Goal: Find specific page/section: Find specific page/section

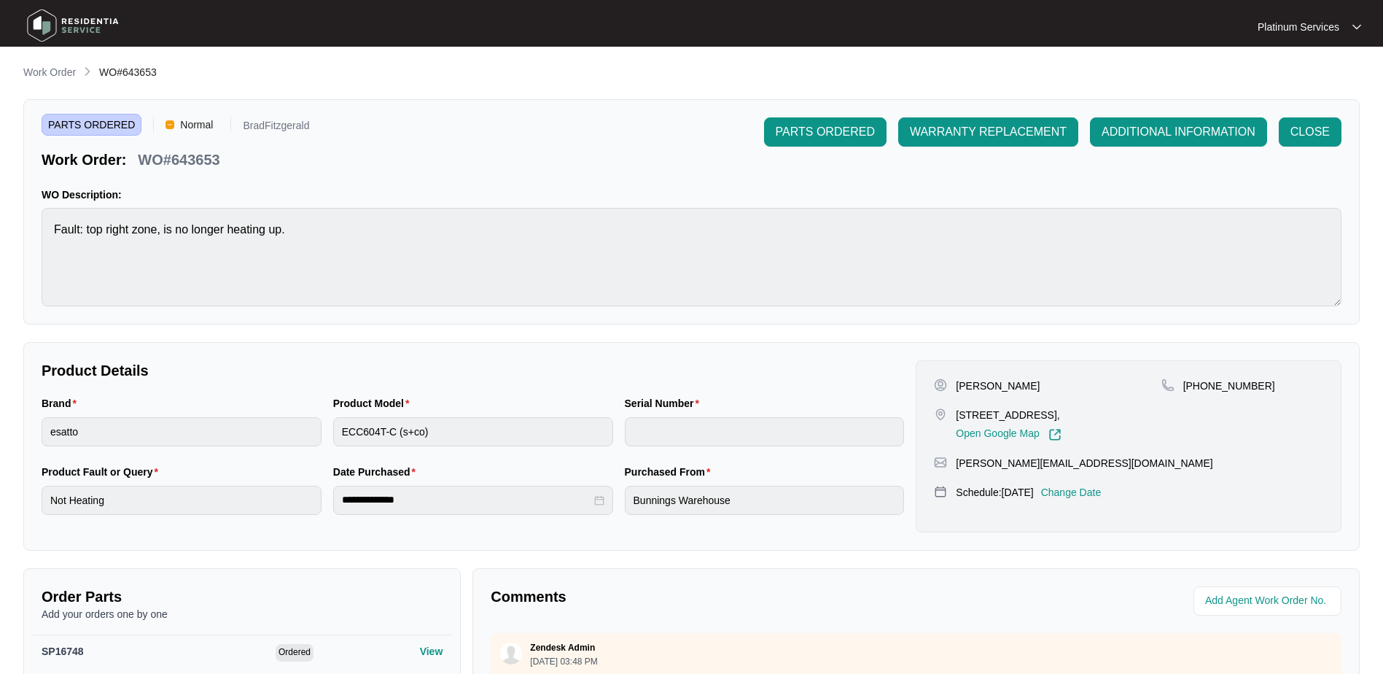
click at [36, 23] on img at bounding box center [73, 26] width 102 height 44
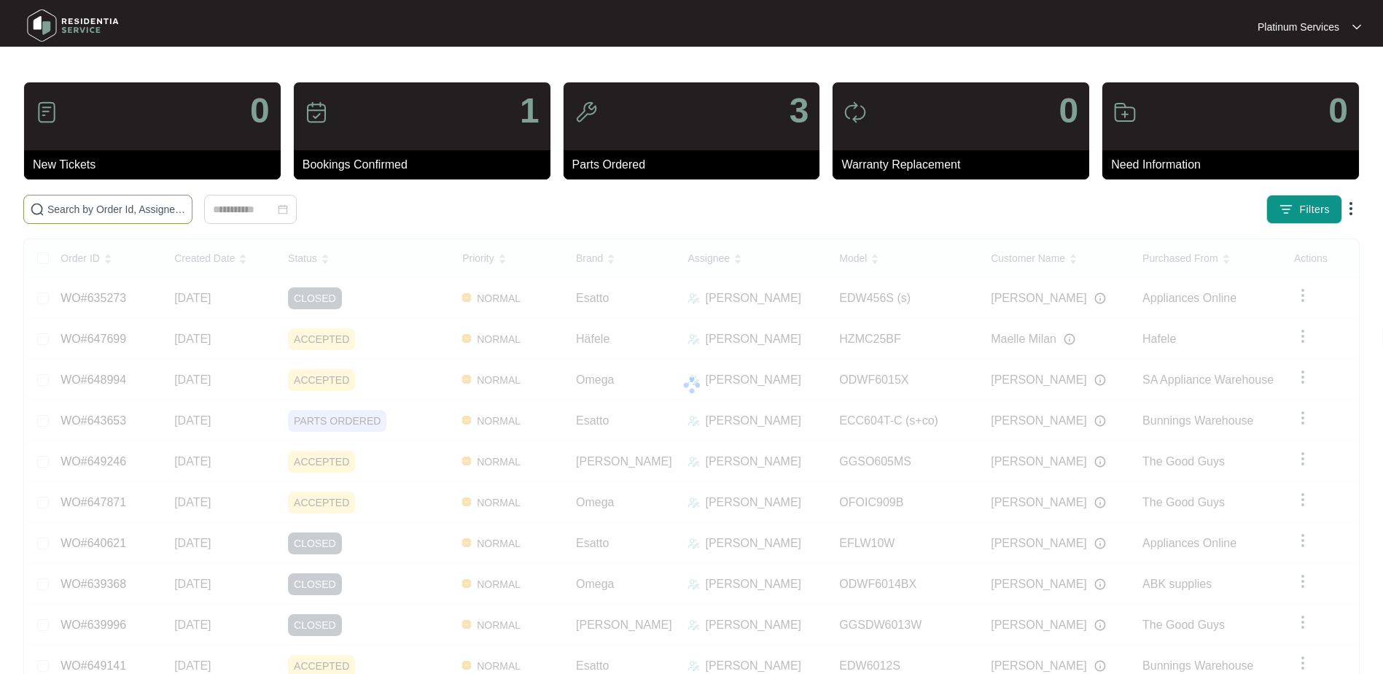
click at [105, 206] on input "text" at bounding box center [116, 209] width 139 height 16
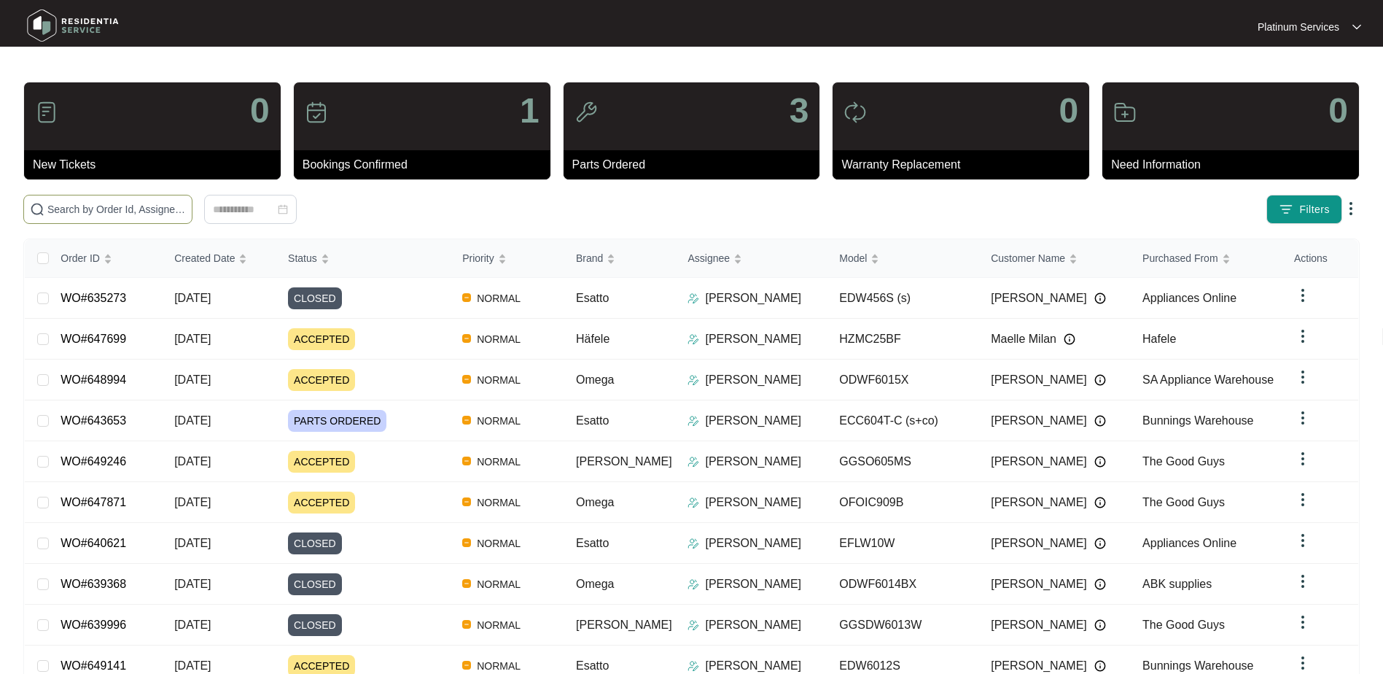
paste input "643653"
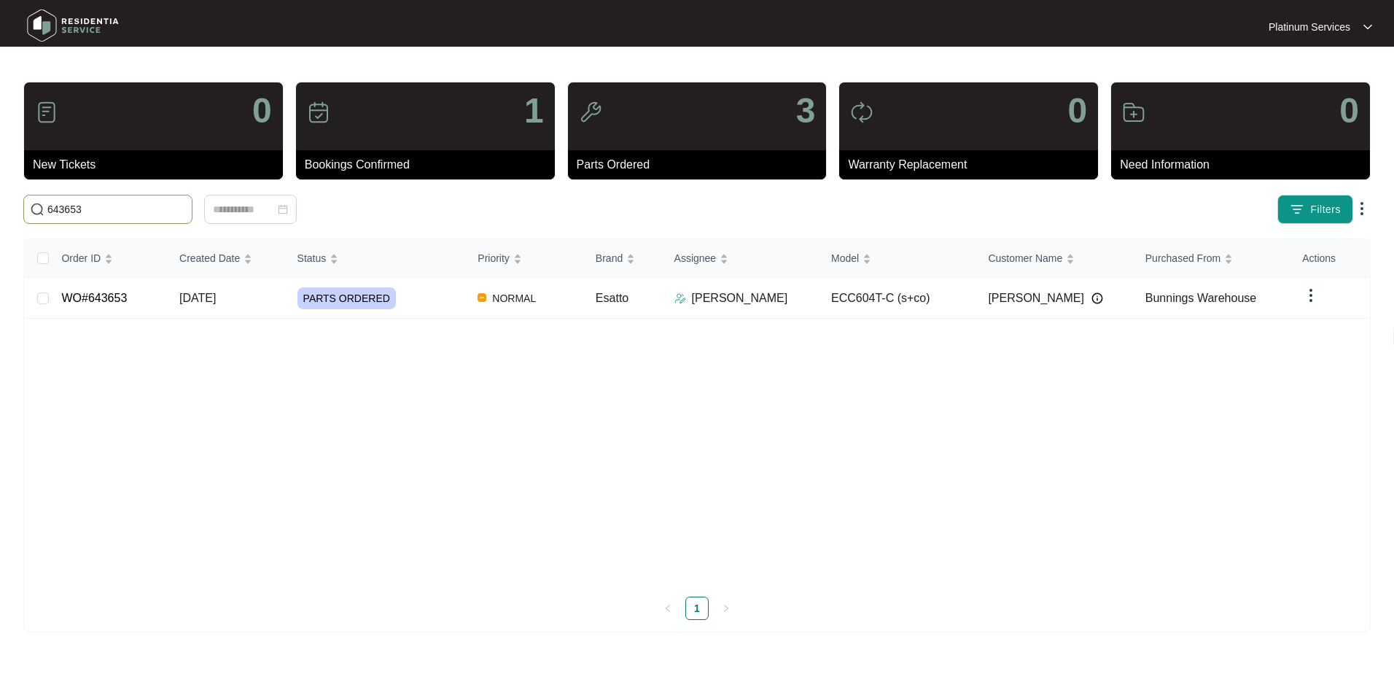
type input "643653"
click at [100, 292] on link "WO#643653" at bounding box center [94, 298] width 66 height 12
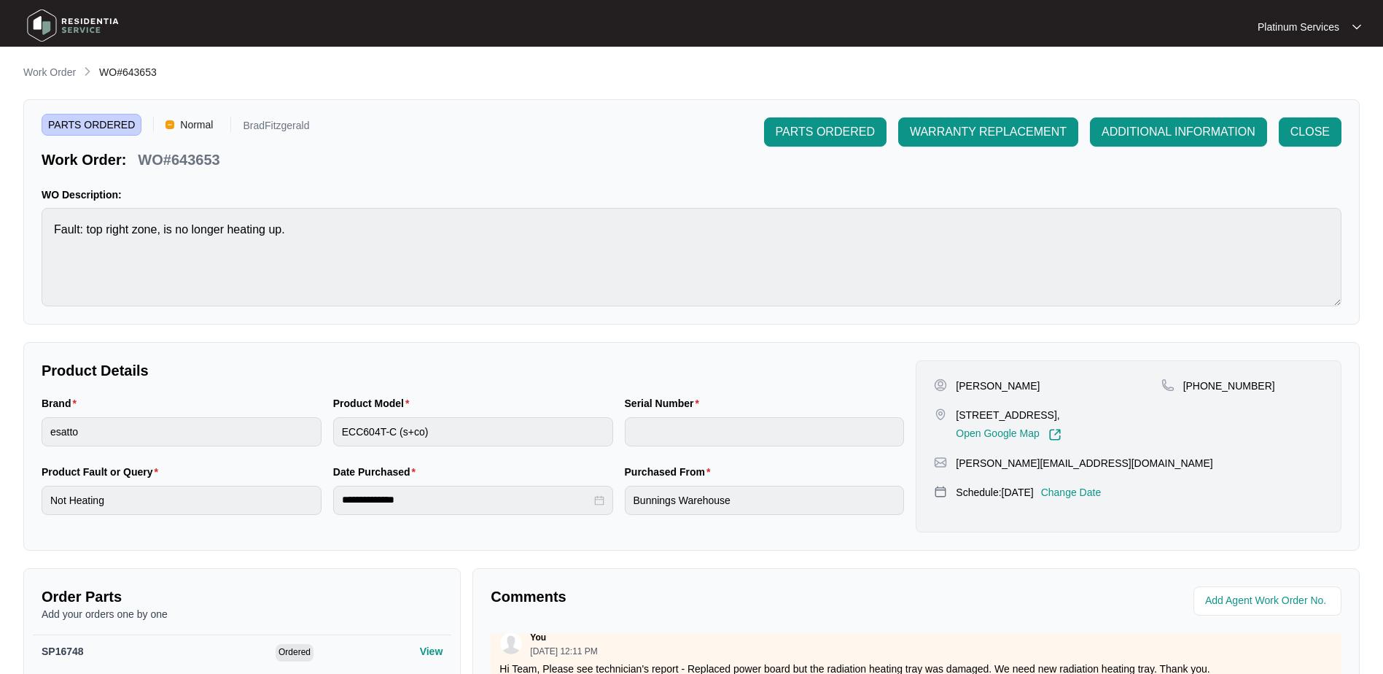
click at [51, 28] on img at bounding box center [73, 26] width 102 height 44
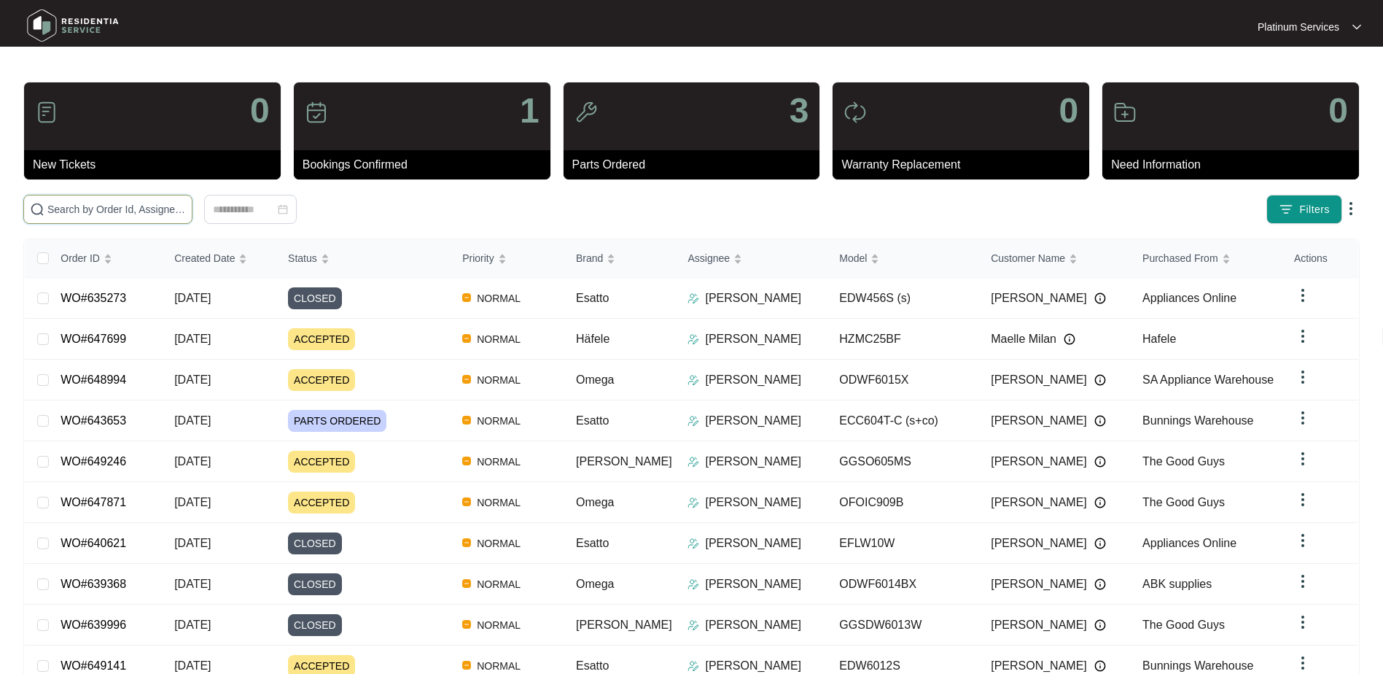
click at [69, 207] on input "text" at bounding box center [116, 209] width 139 height 16
paste input "644978"
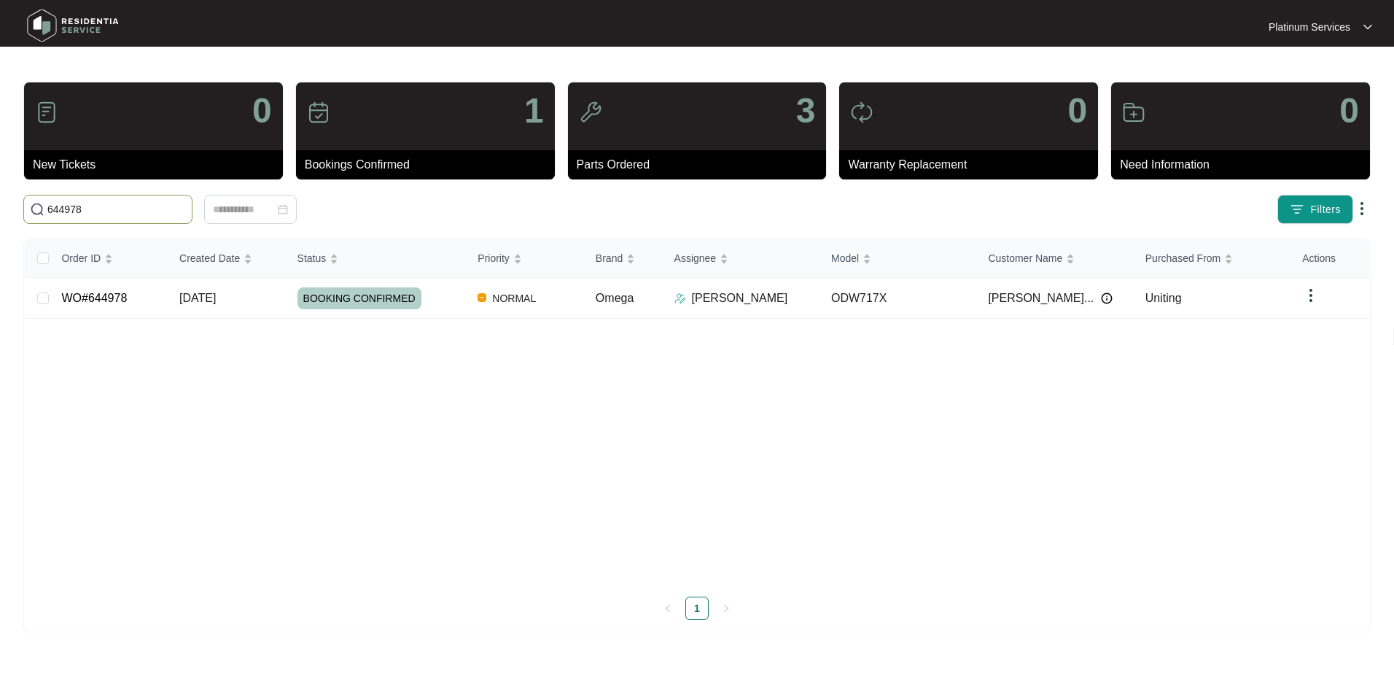
type input "644978"
click at [118, 299] on link "WO#644978" at bounding box center [94, 298] width 66 height 12
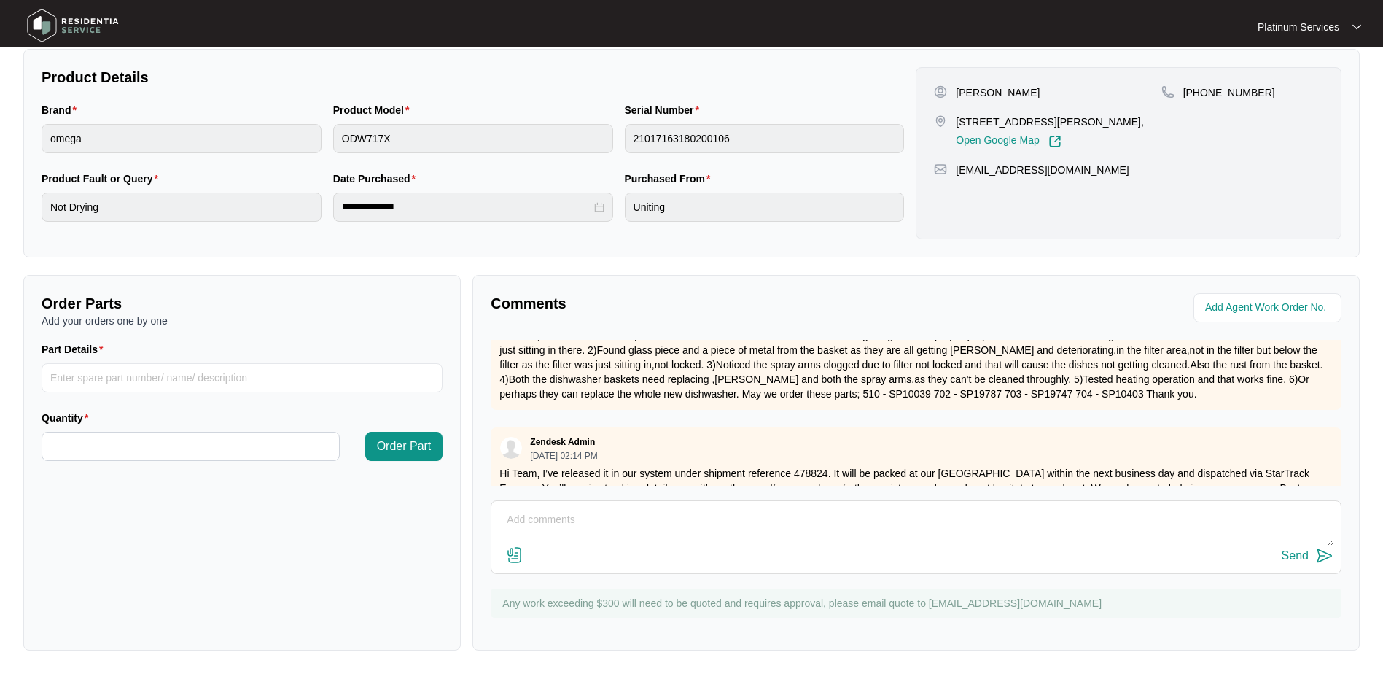
scroll to position [408, 0]
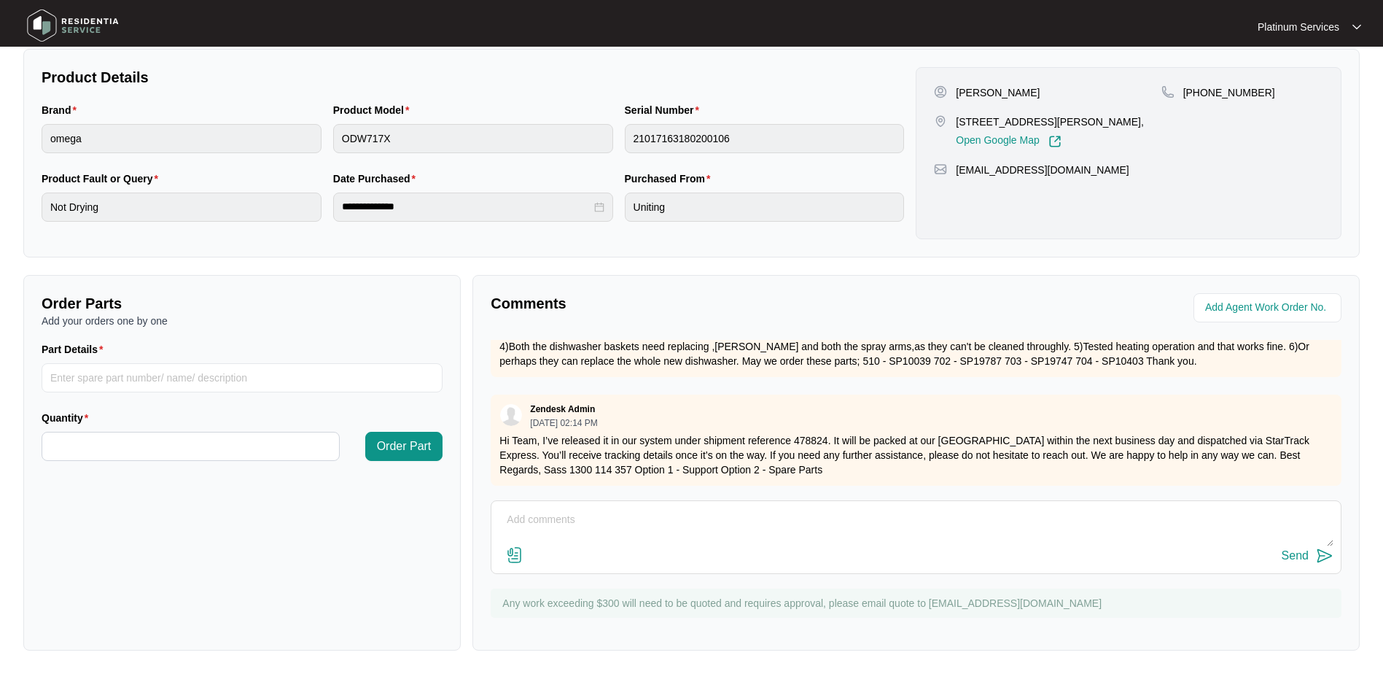
click at [831, 459] on p "Hi Team, I’ve released it in our system under shipment reference 478824. It wil…" at bounding box center [915, 455] width 833 height 44
drag, startPoint x: 835, startPoint y: 459, endPoint x: 500, endPoint y: 429, distance: 336.0
click at [500, 433] on p "Hi Team, I’ve released it in our system under shipment reference 478824. It wil…" at bounding box center [915, 455] width 833 height 44
copy p "Hi Team, I’ve released it in our system under shipment reference 478824. It wil…"
